Goal: Information Seeking & Learning: Find contact information

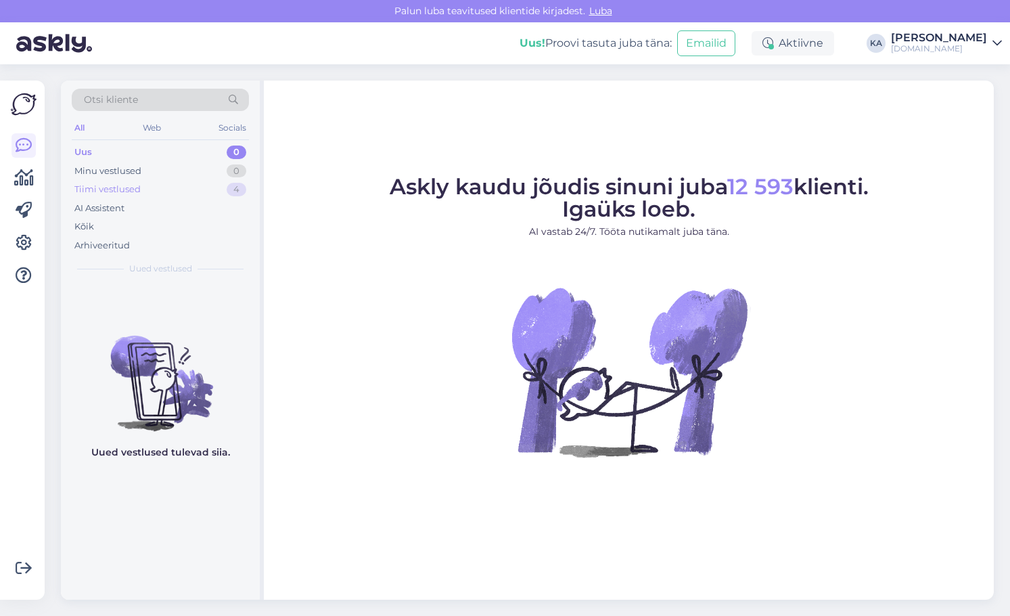
click at [122, 195] on div "Tiimi vestlused" at bounding box center [107, 190] width 66 height 14
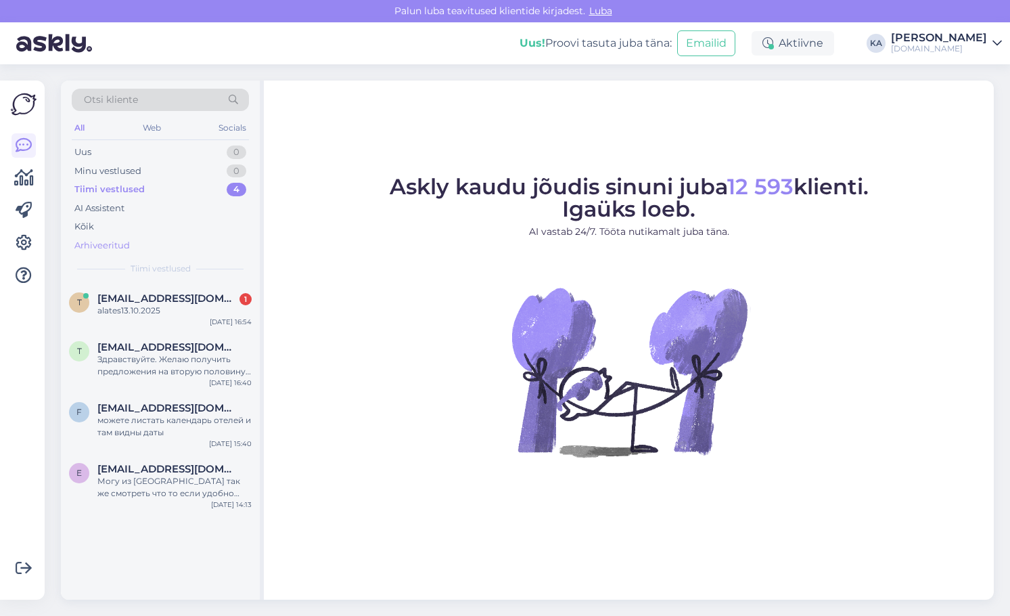
click at [106, 246] on div "Arhiveeritud" at bounding box center [101, 246] width 55 height 14
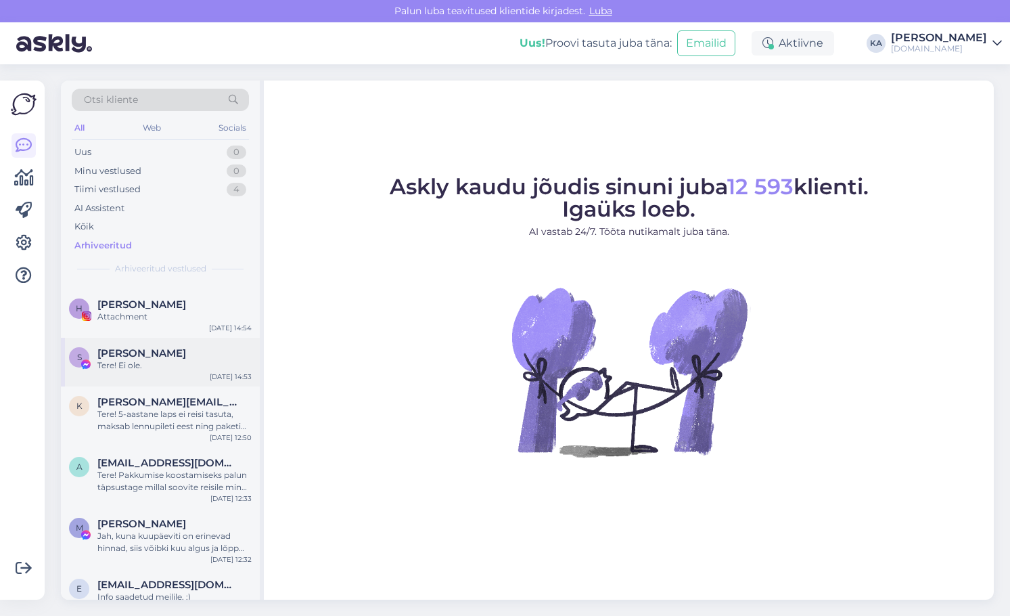
scroll to position [338, 0]
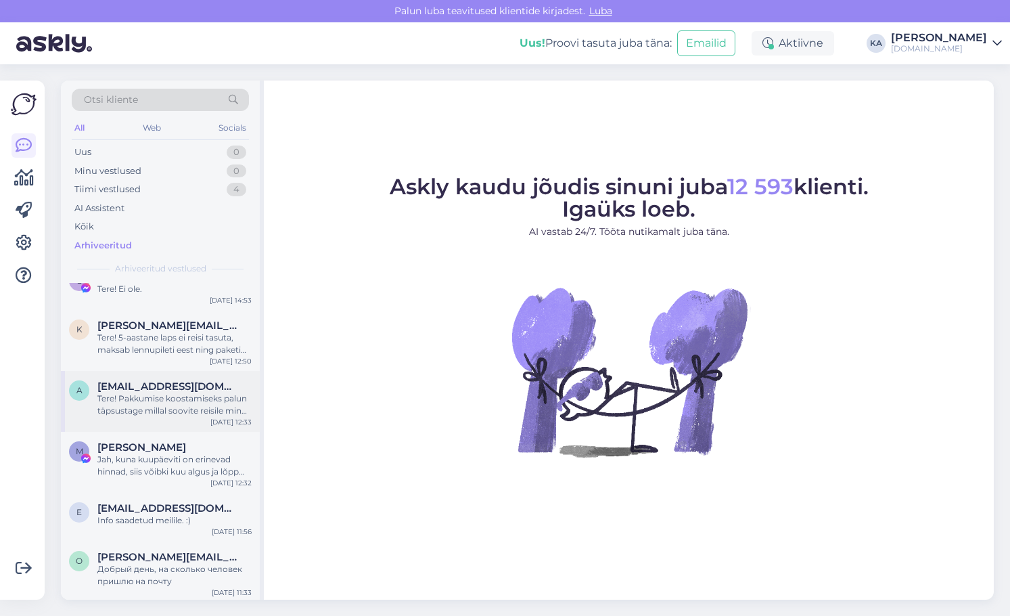
click at [168, 405] on div "Tere! Pakkumise koostamiseks palun täpsustage millal soovite reisile minna ja m…" at bounding box center [174, 404] width 154 height 24
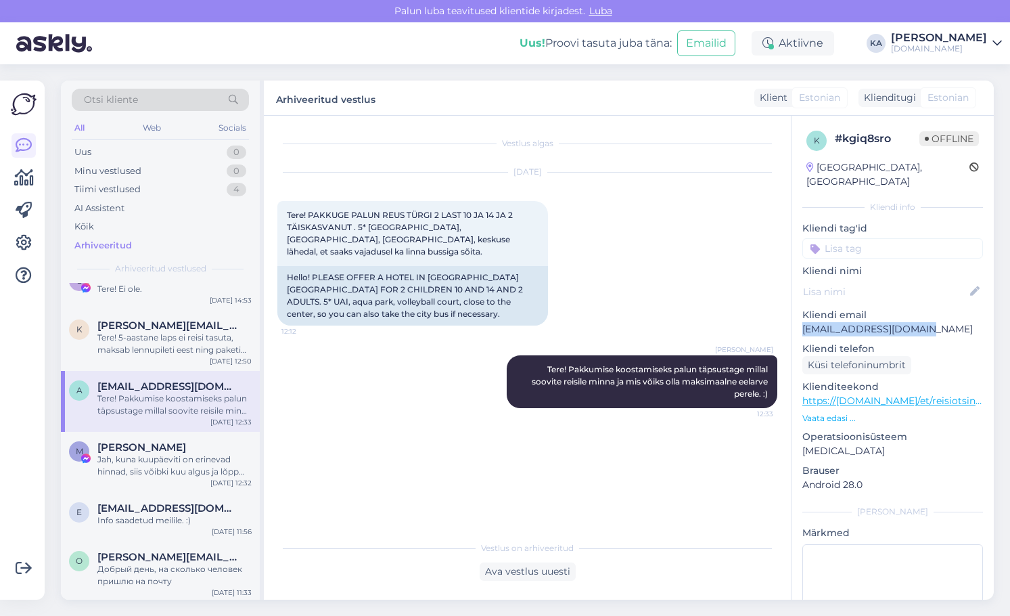
drag, startPoint x: 930, startPoint y: 316, endPoint x: 793, endPoint y: 317, distance: 137.3
click at [793, 317] on div "k # kgiq8sro Offline [GEOGRAPHIC_DATA], [GEOGRAPHIC_DATA] Kliendi info Kliendi …" at bounding box center [892, 401] width 202 height 570
click at [923, 322] on p "[EMAIL_ADDRESS][DOMAIN_NAME]" at bounding box center [892, 329] width 181 height 14
drag, startPoint x: 928, startPoint y: 315, endPoint x: 796, endPoint y: 318, distance: 131.9
click at [796, 318] on div "k # kgiq8sro Offline [GEOGRAPHIC_DATA], [GEOGRAPHIC_DATA] Kliendi info Kliendi …" at bounding box center [892, 401] width 202 height 570
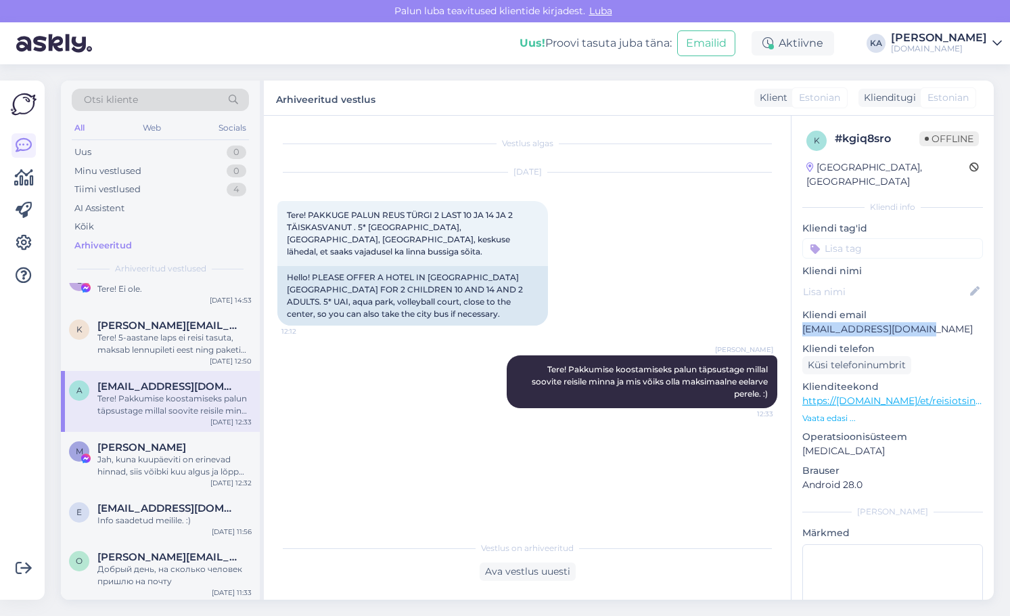
click at [896, 322] on p "[EMAIL_ADDRESS][DOMAIN_NAME]" at bounding box center [892, 329] width 181 height 14
drag, startPoint x: 925, startPoint y: 315, endPoint x: 801, endPoint y: 314, distance: 124.5
click at [801, 314] on div "k # kgiq8sro Offline [GEOGRAPHIC_DATA], [GEOGRAPHIC_DATA] Kliendi info Kliendi …" at bounding box center [892, 401] width 202 height 570
click at [867, 286] on div at bounding box center [892, 292] width 181 height 22
drag, startPoint x: 925, startPoint y: 315, endPoint x: 802, endPoint y: 317, distance: 123.1
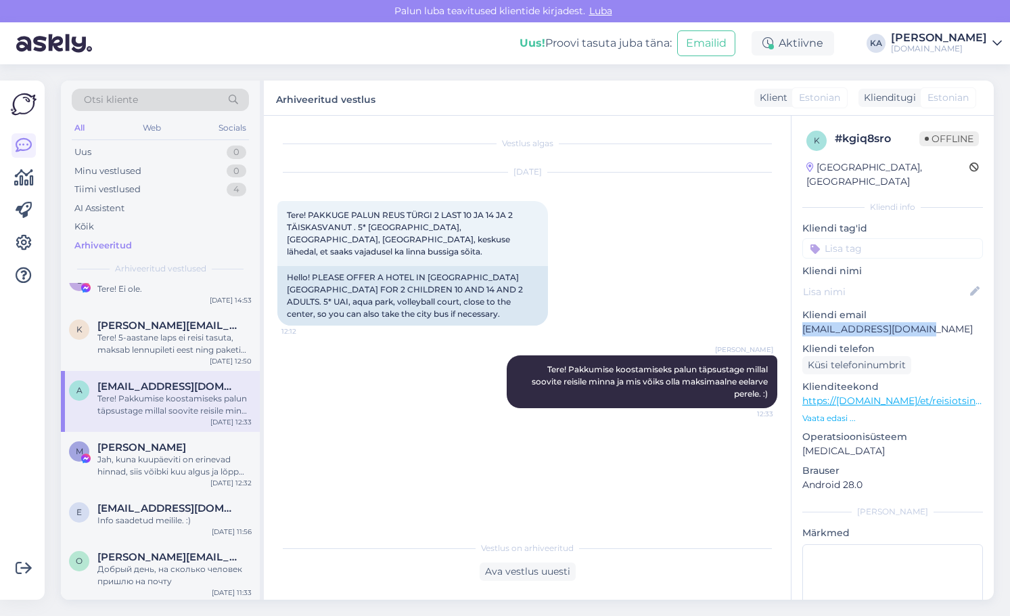
click at [802, 322] on p "[EMAIL_ADDRESS][DOMAIN_NAME]" at bounding box center [892, 329] width 181 height 14
click at [820, 322] on p "[EMAIL_ADDRESS][DOMAIN_NAME]" at bounding box center [892, 329] width 181 height 14
click at [885, 322] on p "[EMAIL_ADDRESS][DOMAIN_NAME]" at bounding box center [892, 329] width 181 height 14
drag, startPoint x: 917, startPoint y: 313, endPoint x: 812, endPoint y: 315, distance: 105.5
click at [812, 322] on p "[EMAIL_ADDRESS][DOMAIN_NAME]" at bounding box center [892, 329] width 181 height 14
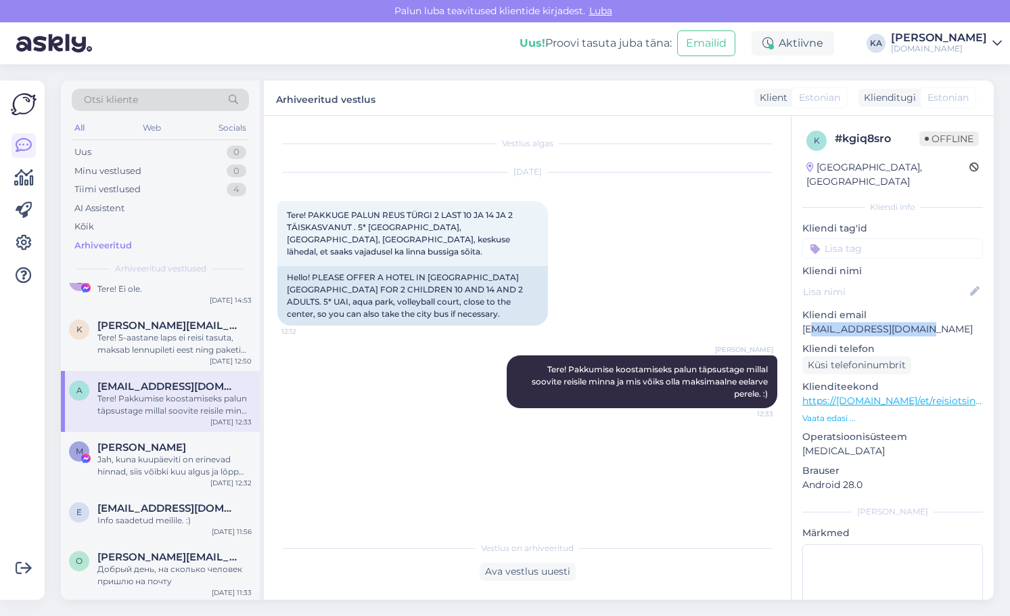
click at [840, 322] on p "[EMAIL_ADDRESS][DOMAIN_NAME]" at bounding box center [892, 329] width 181 height 14
click at [887, 322] on p "[EMAIL_ADDRESS][DOMAIN_NAME]" at bounding box center [892, 329] width 181 height 14
drag, startPoint x: 924, startPoint y: 314, endPoint x: 800, endPoint y: 315, distance: 123.8
click at [800, 315] on div "k # kgiq8sro Offline [GEOGRAPHIC_DATA], [GEOGRAPHIC_DATA] Kliendi info Kliendi …" at bounding box center [892, 401] width 202 height 570
click at [849, 308] on p "Kliendi email" at bounding box center [892, 315] width 181 height 14
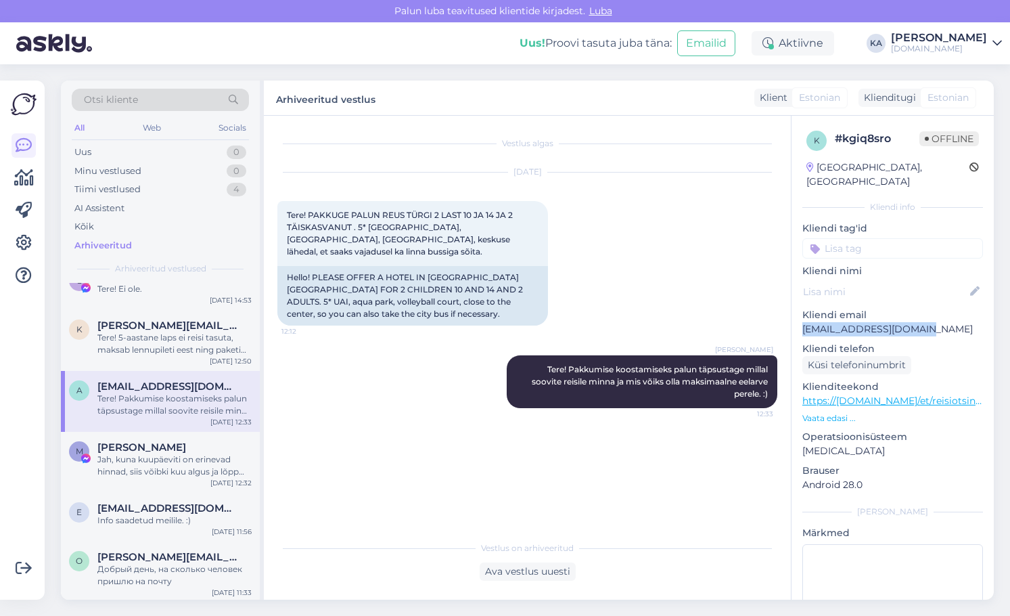
drag, startPoint x: 923, startPoint y: 316, endPoint x: 804, endPoint y: 318, distance: 119.7
click at [804, 322] on p "[EMAIL_ADDRESS][DOMAIN_NAME]" at bounding box center [892, 329] width 181 height 14
click at [816, 322] on p "[EMAIL_ADDRESS][DOMAIN_NAME]" at bounding box center [892, 329] width 181 height 14
drag, startPoint x: 926, startPoint y: 313, endPoint x: 806, endPoint y: 315, distance: 119.7
click at [801, 318] on div "k # kgiq8sro Offline [GEOGRAPHIC_DATA], [GEOGRAPHIC_DATA] Kliendi info Kliendi …" at bounding box center [892, 401] width 202 height 570
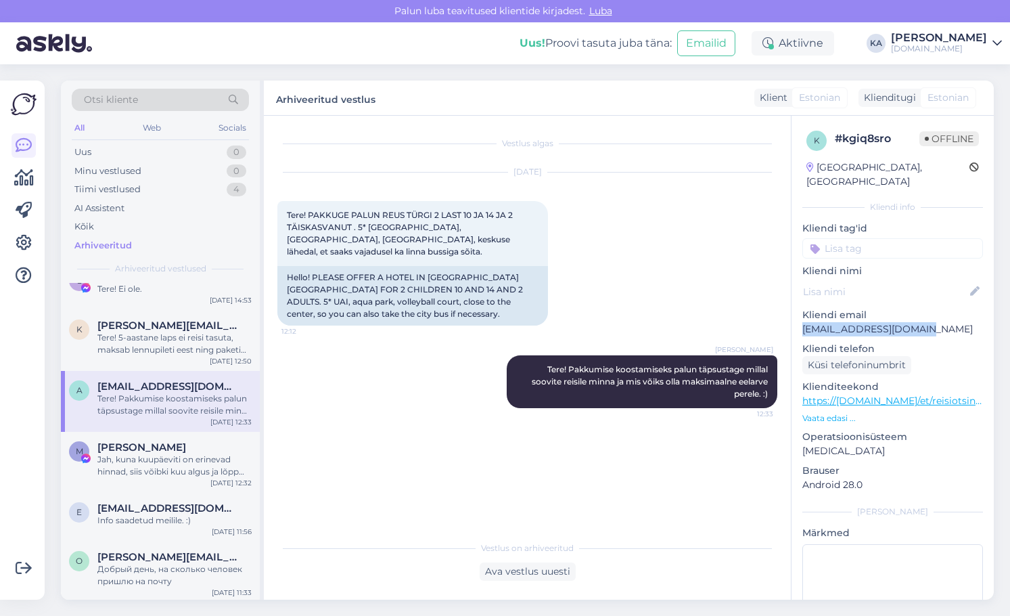
click at [881, 322] on p "[EMAIL_ADDRESS][DOMAIN_NAME]" at bounding box center [892, 329] width 181 height 14
drag, startPoint x: 935, startPoint y: 315, endPoint x: 801, endPoint y: 315, distance: 134.6
click at [801, 315] on div "k # kgiq8sro Offline [GEOGRAPHIC_DATA], [GEOGRAPHIC_DATA] Kliendi info Kliendi …" at bounding box center [892, 401] width 202 height 570
click at [868, 308] on p "Kliendi email" at bounding box center [892, 315] width 181 height 14
drag, startPoint x: 921, startPoint y: 312, endPoint x: 802, endPoint y: 315, distance: 119.1
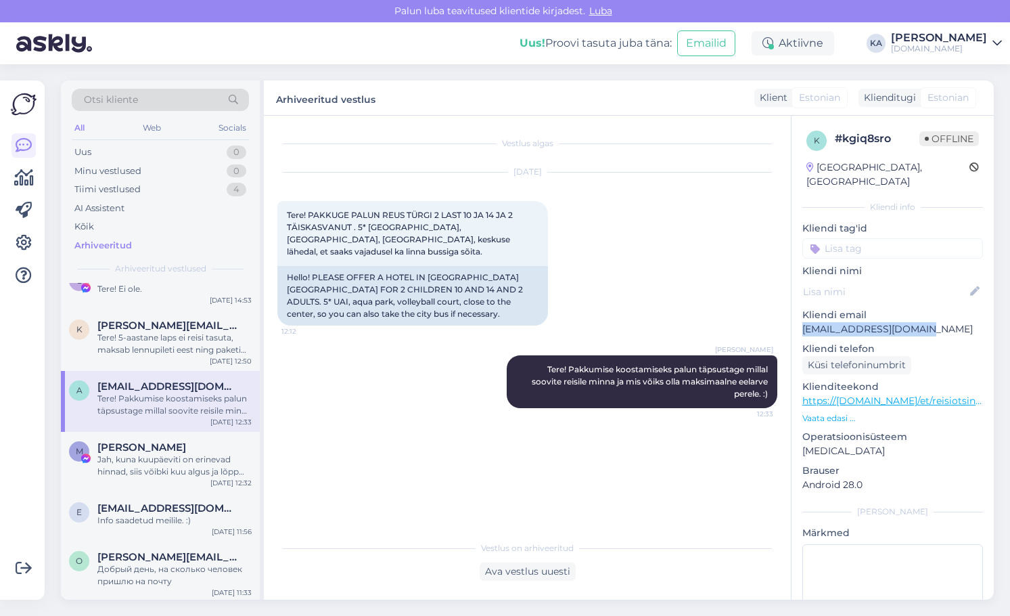
click at [802, 322] on p "[EMAIL_ADDRESS][DOMAIN_NAME]" at bounding box center [892, 329] width 181 height 14
click at [860, 308] on p "Kliendi email" at bounding box center [892, 315] width 181 height 14
